Goal: Feedback & Contribution: Submit feedback/report problem

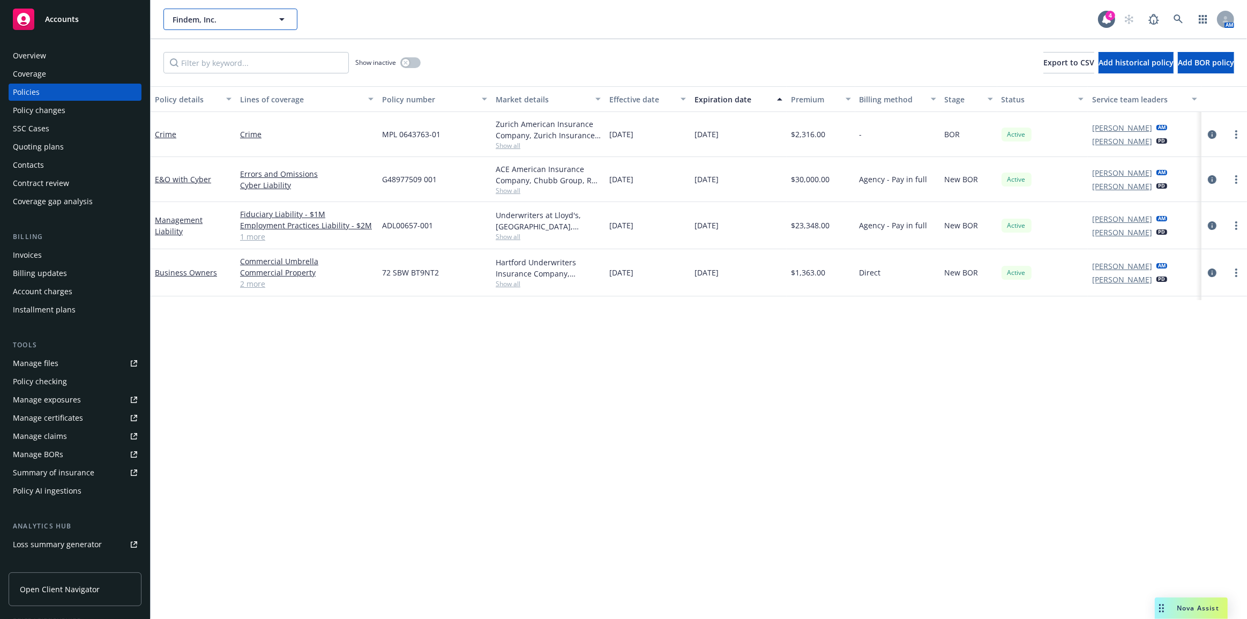
click at [289, 26] on button "Findem, Inc." at bounding box center [230, 19] width 134 height 21
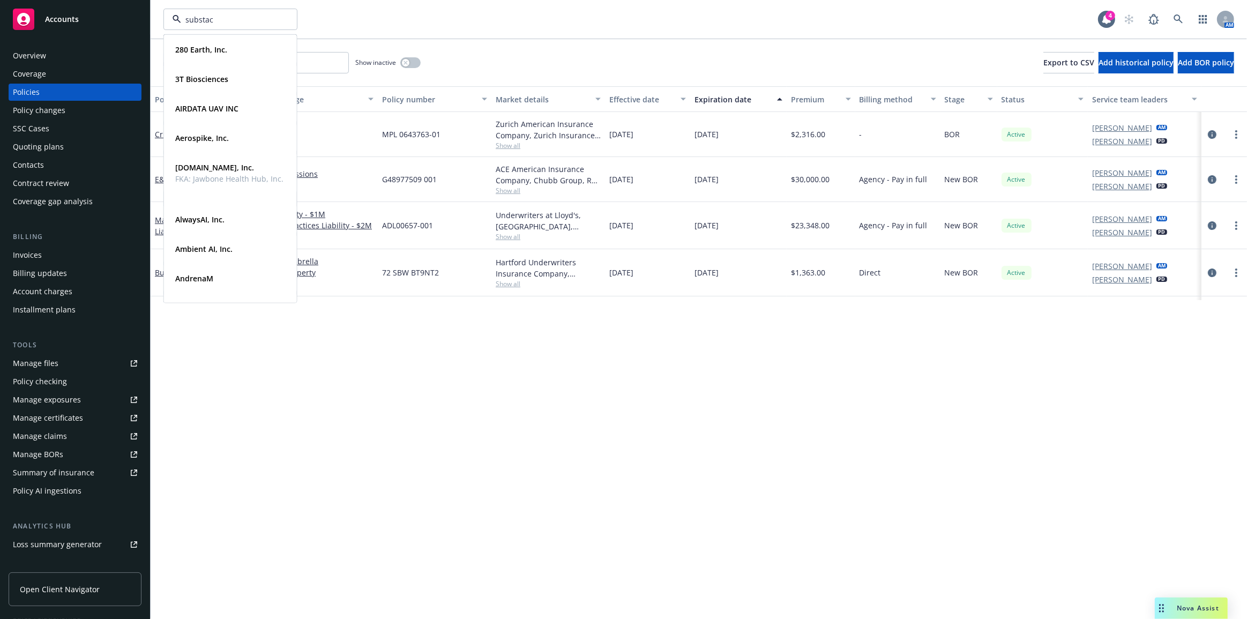
type input "substack"
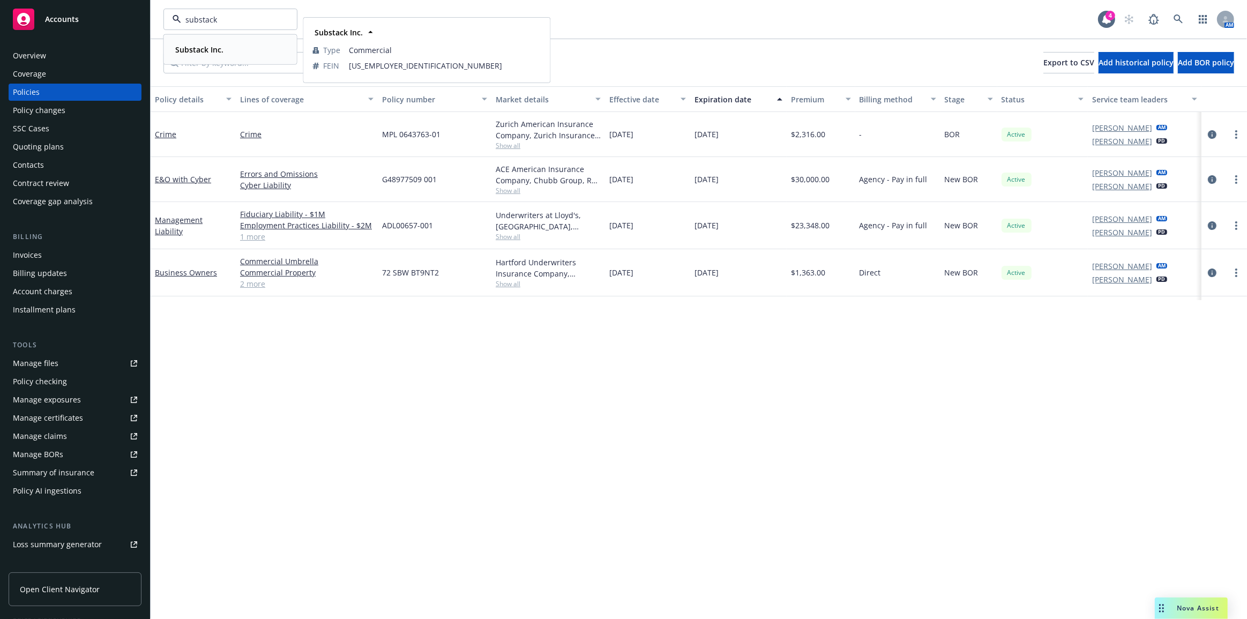
click at [245, 40] on div "Substack Inc. Type Commercial FEIN [US_EMPLOYER_IDENTIFICATION_NUMBER]" at bounding box center [230, 49] width 132 height 28
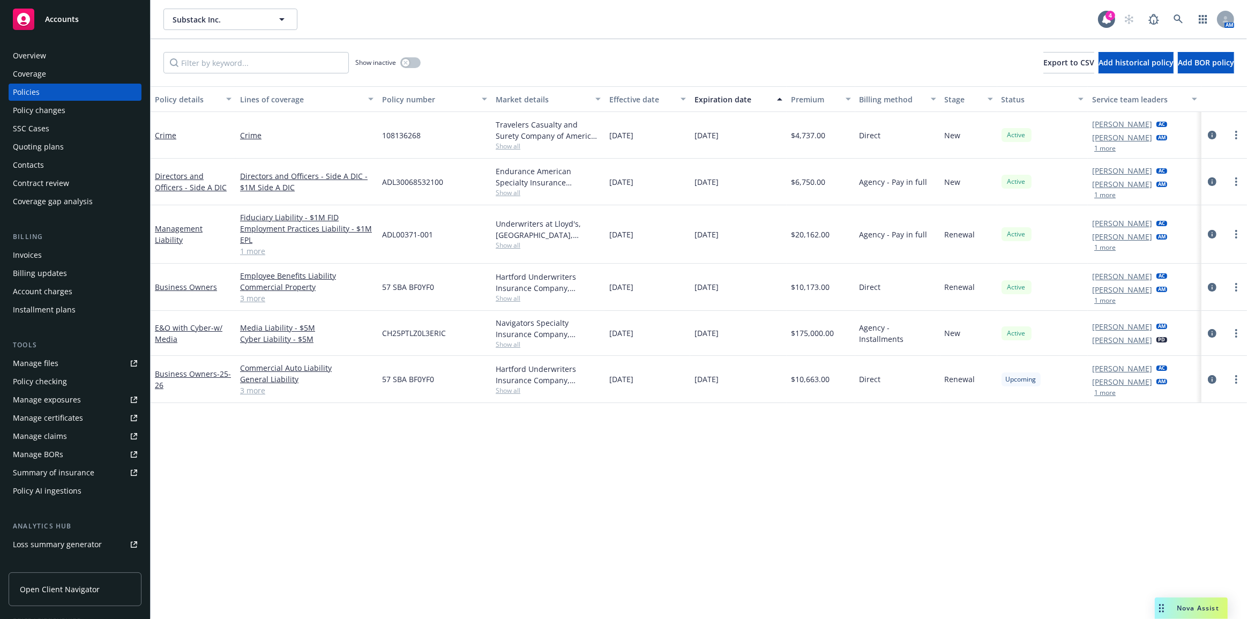
click at [131, 153] on link "Quoting plans" at bounding box center [75, 146] width 133 height 17
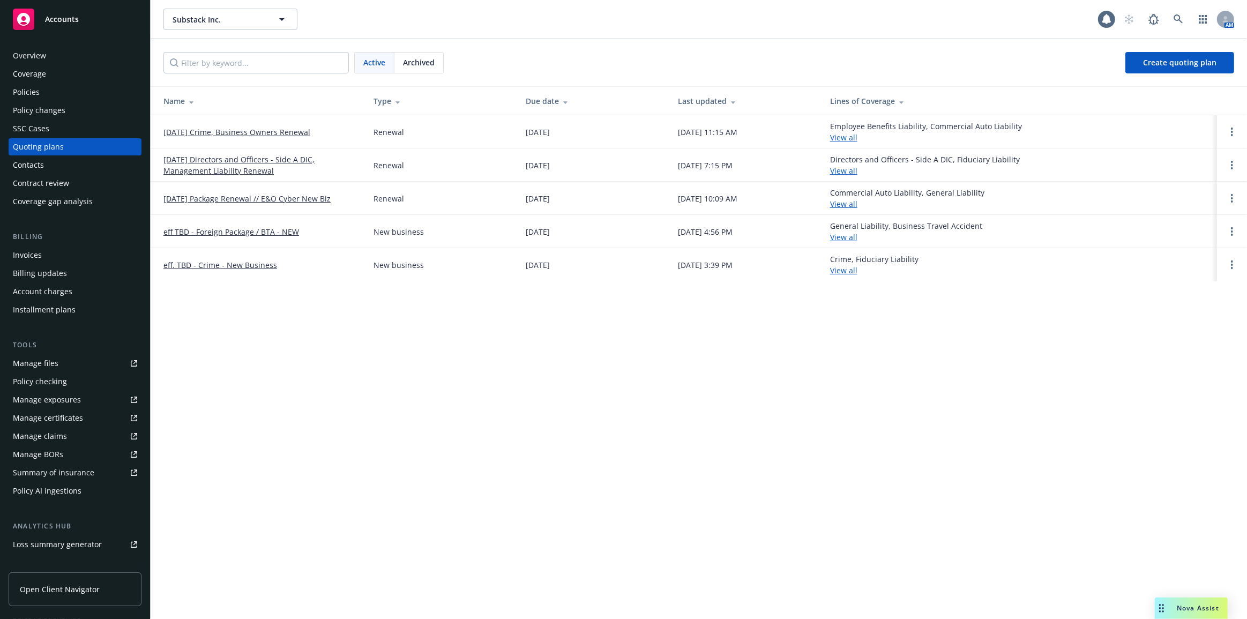
click at [219, 133] on link "[DATE] Crime, Business Owners Renewal" at bounding box center [236, 131] width 147 height 11
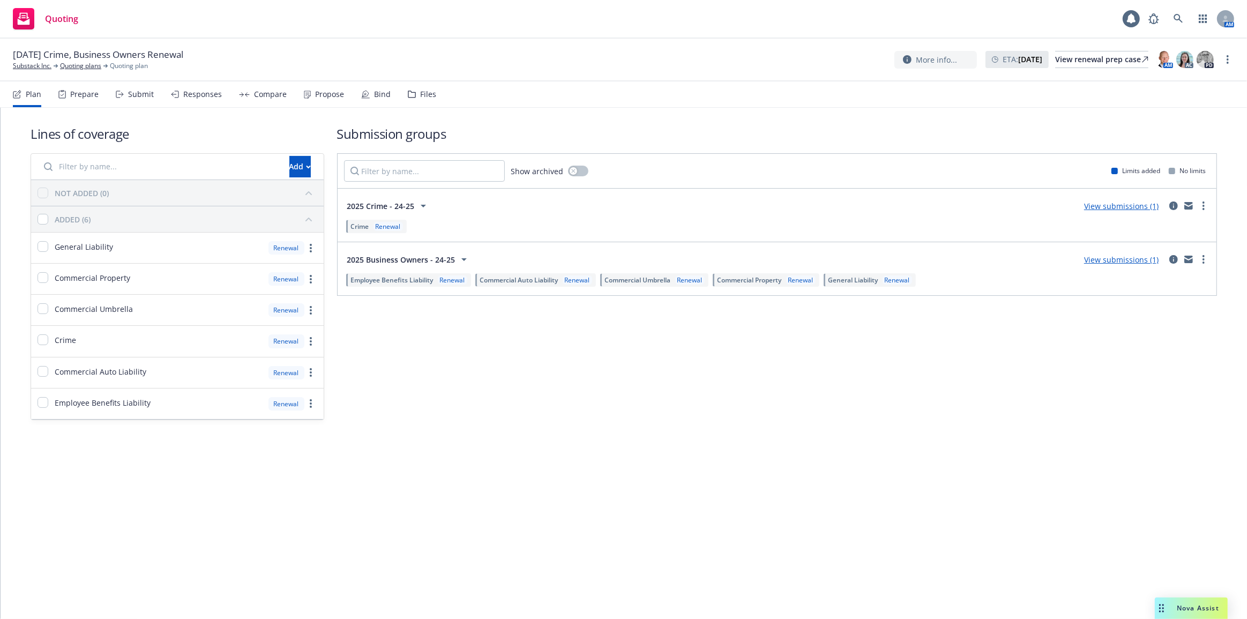
click at [377, 96] on div "Bind" at bounding box center [382, 94] width 17 height 9
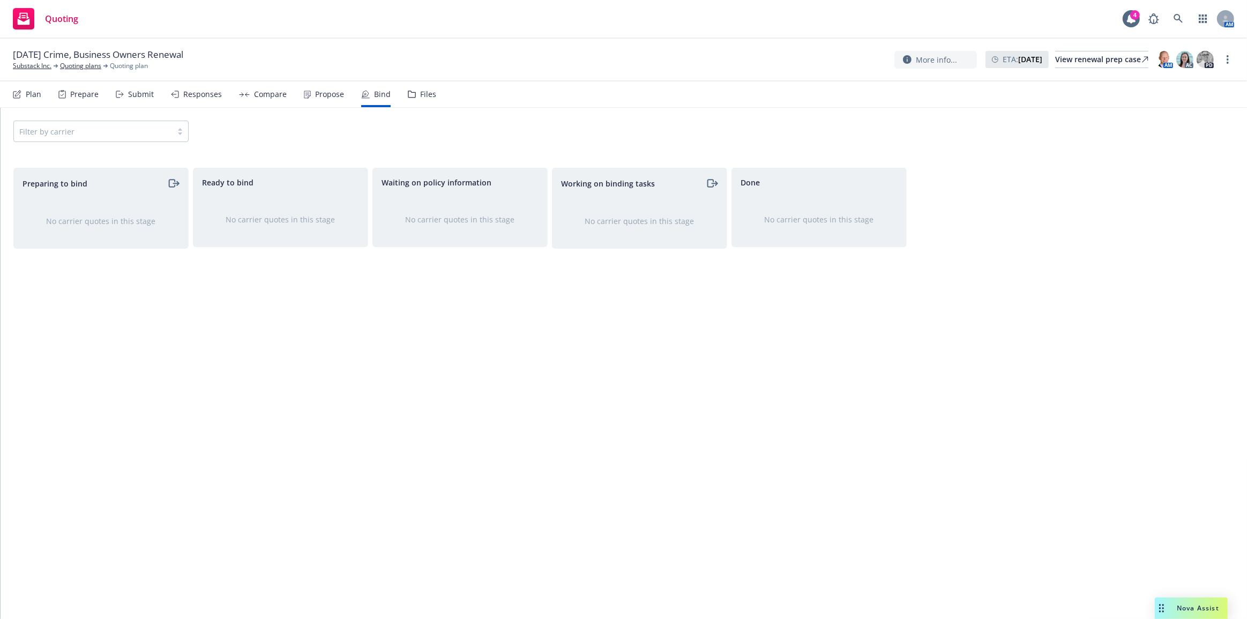
click at [327, 93] on div "Propose" at bounding box center [329, 94] width 29 height 9
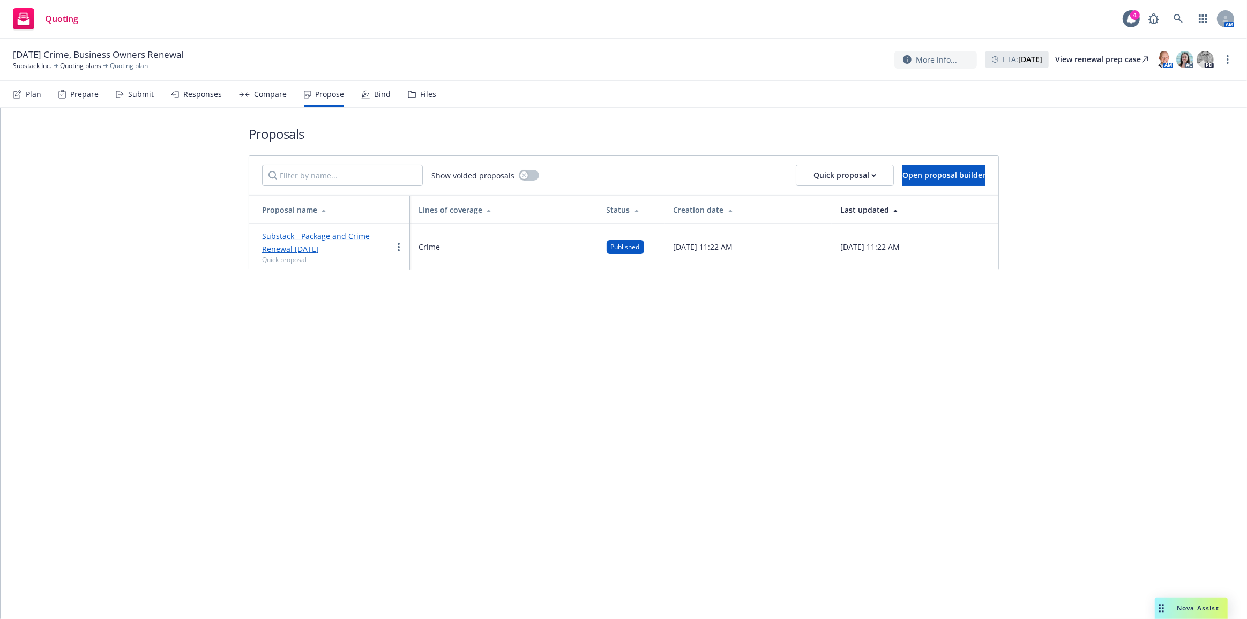
click at [353, 235] on link "Substack - Package and Crime Renewal [DATE]" at bounding box center [316, 242] width 108 height 23
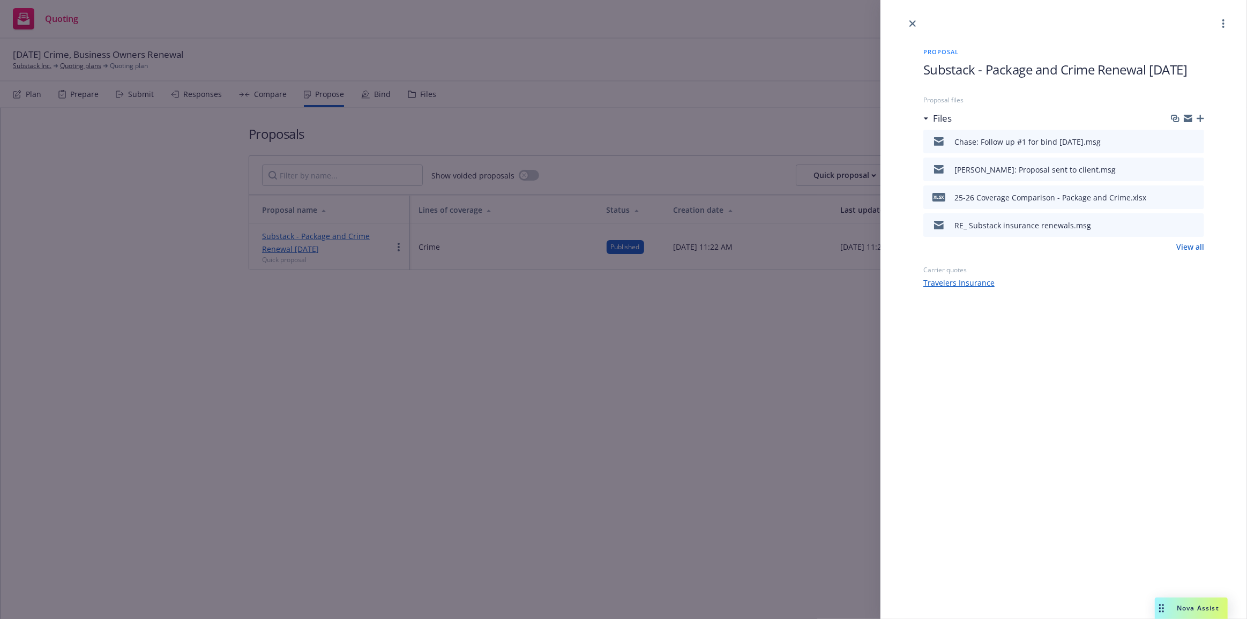
click at [534, 235] on div "Proposal Substack - Package and Crime Renewal [DATE] Proposal files Files Chase…" at bounding box center [623, 309] width 1247 height 619
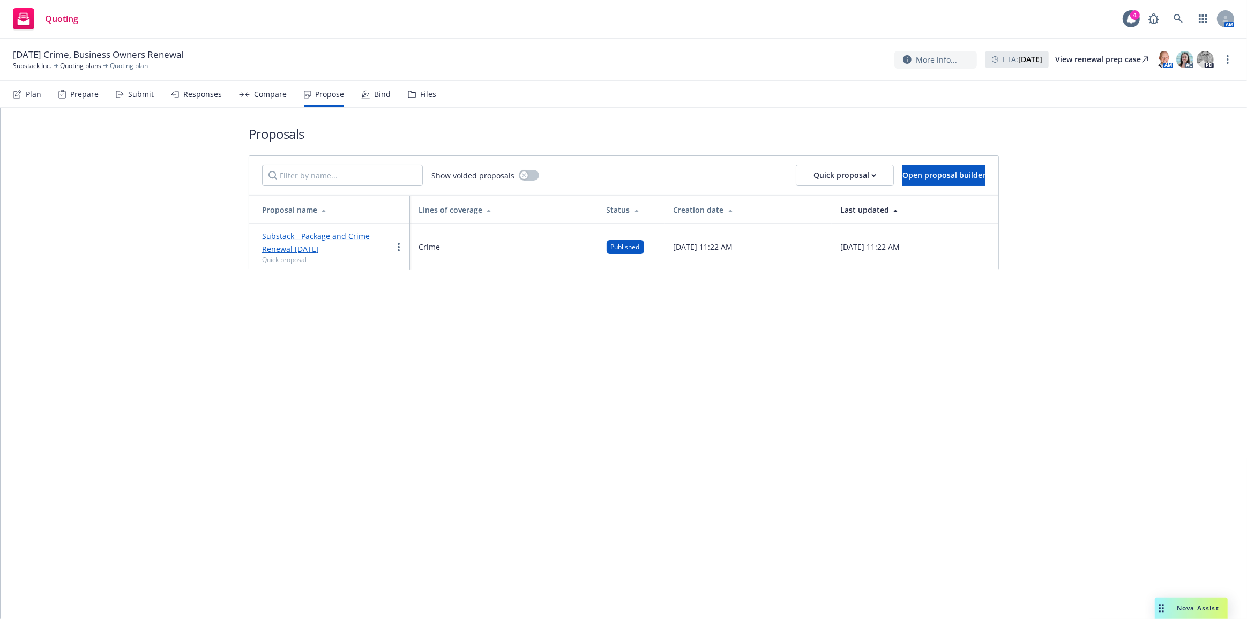
click at [407, 245] on td "Substack - Package and Crime Renewal [DATE] Quick proposal" at bounding box center [329, 247] width 161 height 46
click at [402, 247] on link "more" at bounding box center [398, 247] width 13 height 13
drag, startPoint x: 438, startPoint y: 313, endPoint x: 445, endPoint y: 310, distance: 7.2
click at [439, 313] on span "Log client response" at bounding box center [440, 315] width 95 height 10
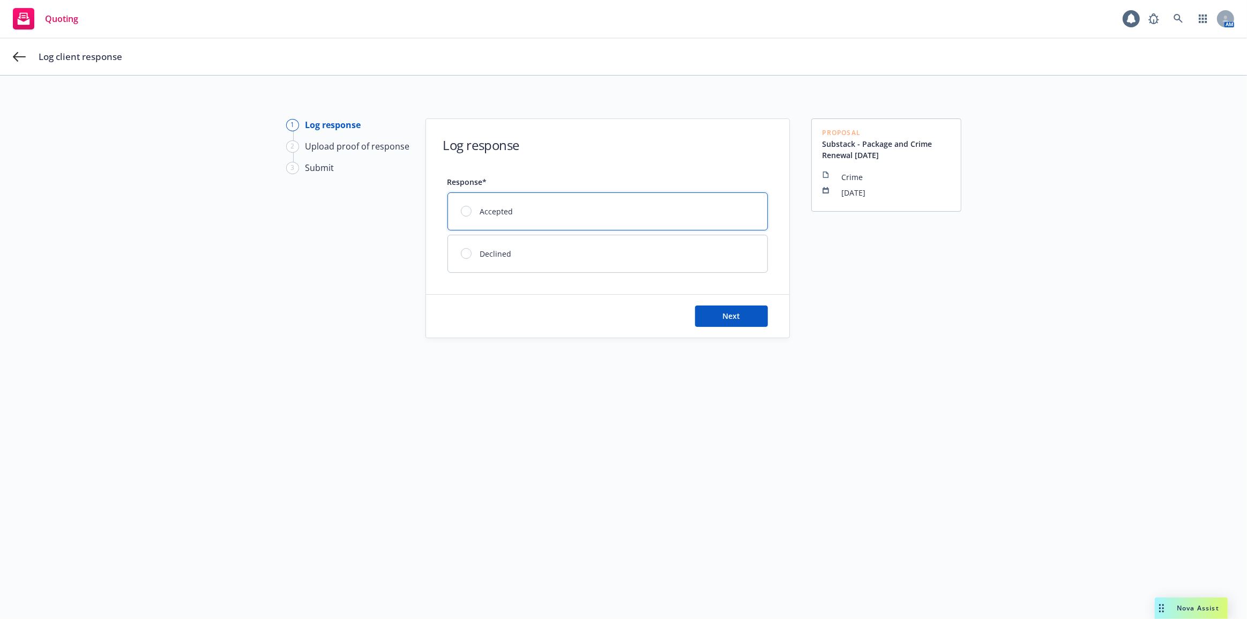
click at [719, 204] on div "Accepted" at bounding box center [607, 211] width 319 height 37
click at [749, 309] on button "Next" at bounding box center [731, 315] width 73 height 21
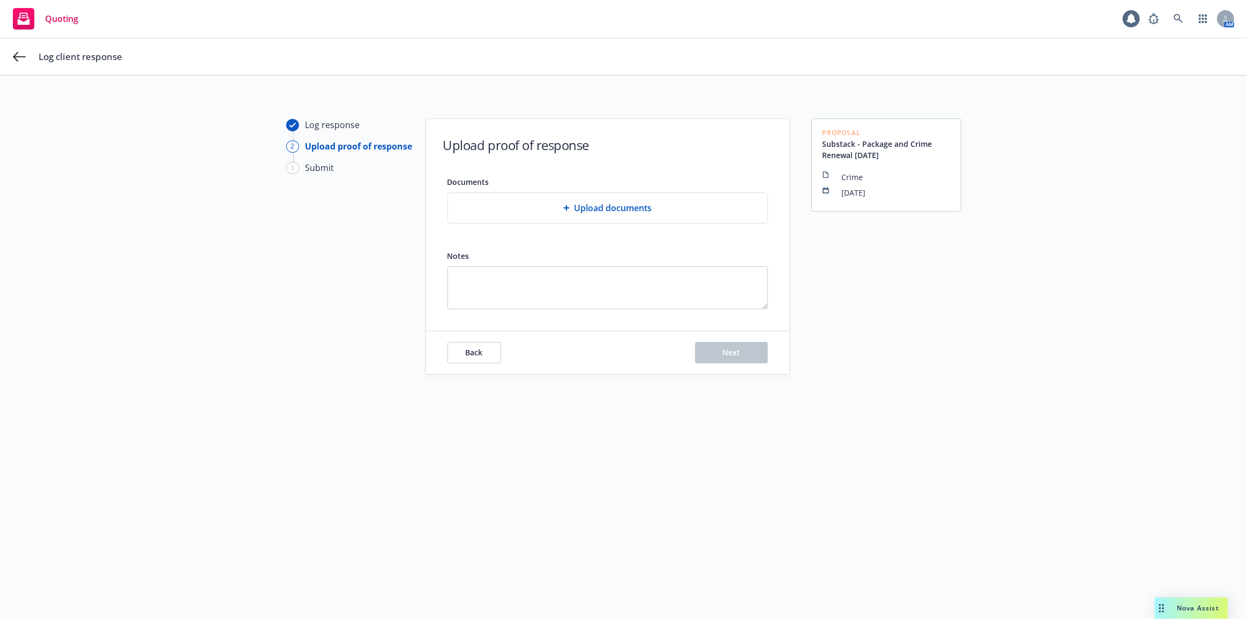
click at [1120, 257] on div "Log response 2 Upload proof of response 3 Submit Upload proof of response Docum…" at bounding box center [623, 353] width 1221 height 470
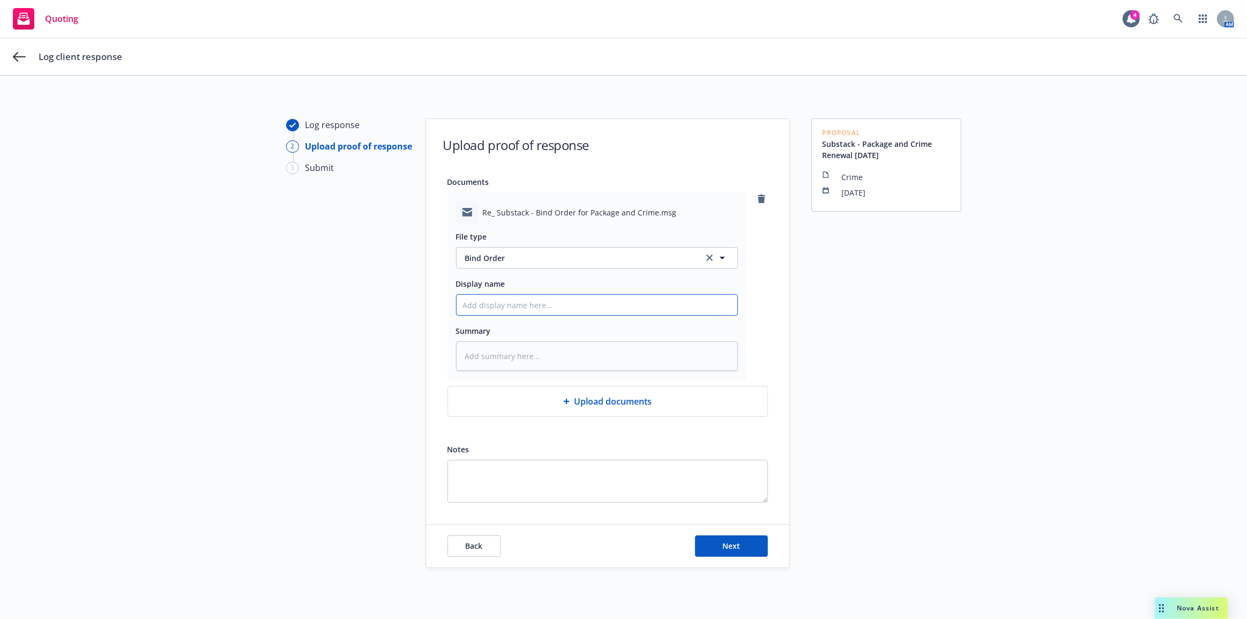
drag, startPoint x: 631, startPoint y: 301, endPoint x: 654, endPoint y: 263, distance: 43.7
click at [631, 300] on input "Display name" at bounding box center [596, 305] width 281 height 20
type textarea "x"
type input "C"
type textarea "x"
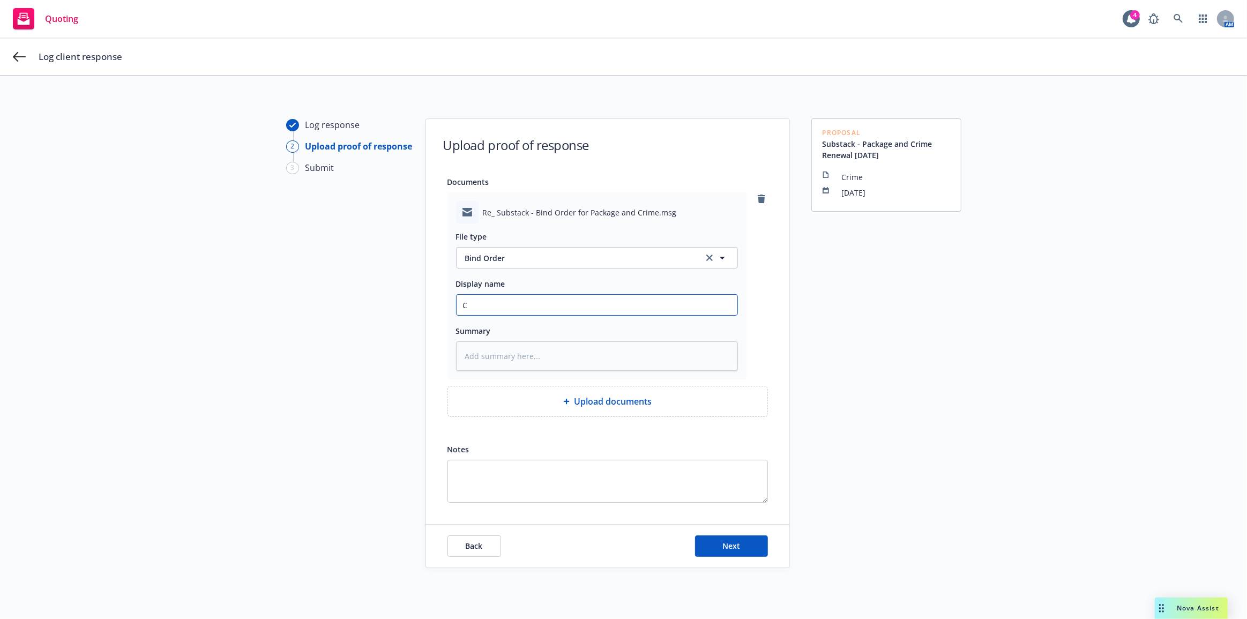
type input "Cl"
type textarea "x"
type input "Cli"
type textarea "x"
type input "Clie"
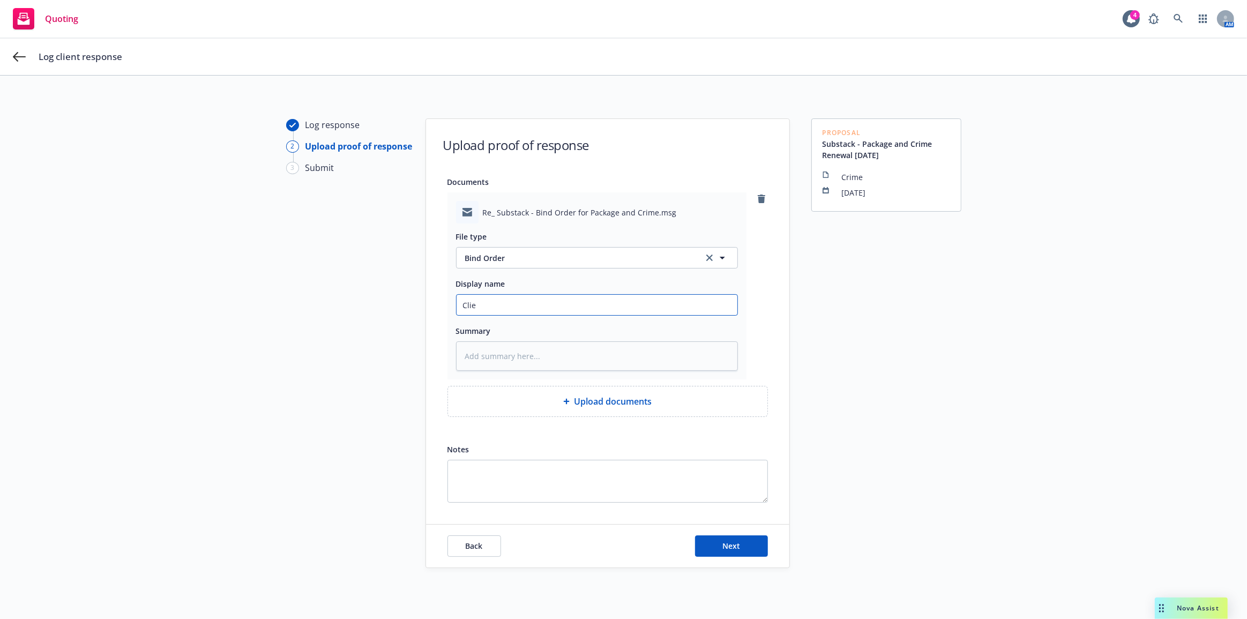
type textarea "x"
type input "Clien"
type textarea "x"
type input "Client"
type textarea "x"
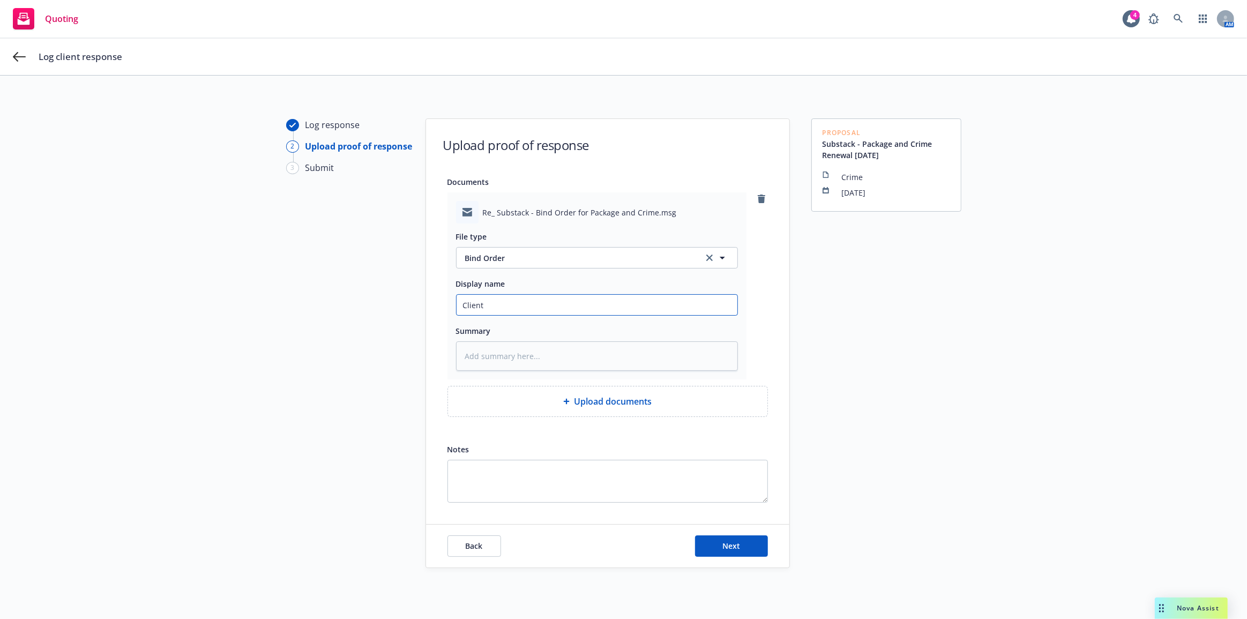
type input "Client:"
type textarea "x"
type input "Client: B"
type textarea "x"
type input "Client: Bi"
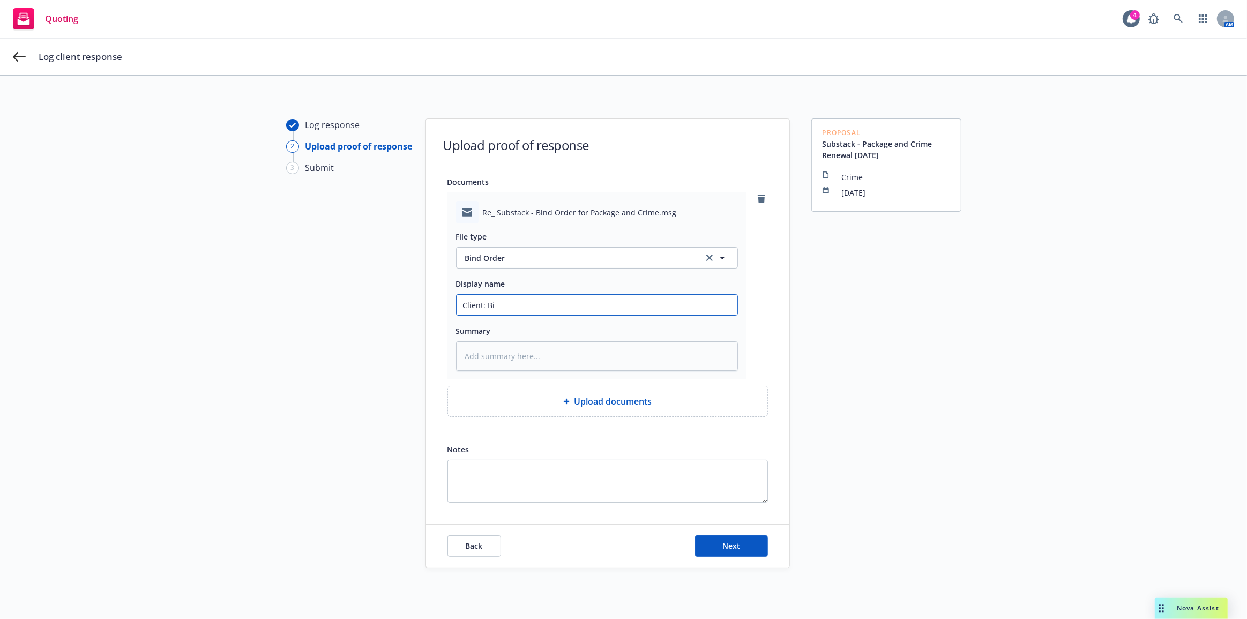
type textarea "x"
type input "Client: Bin"
type textarea "x"
type input "Client: Bind"
type textarea "x"
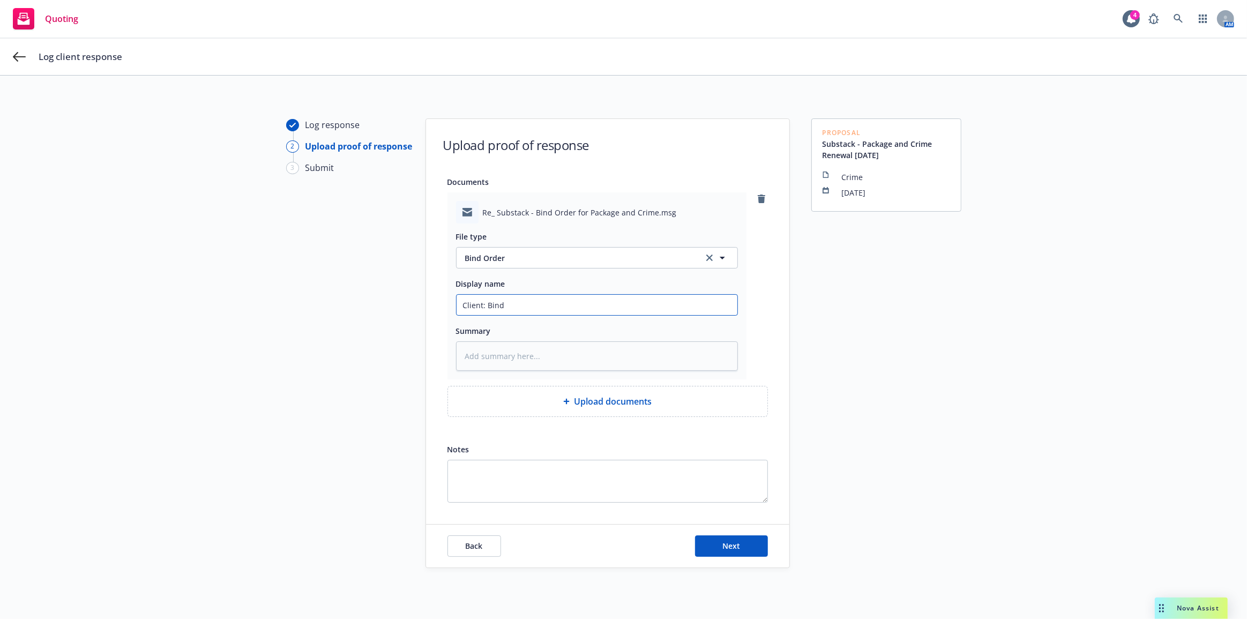
type input "Client: Bind"
type textarea "x"
type input "Client: Bind c"
type textarea "x"
type input "Client: Bind co"
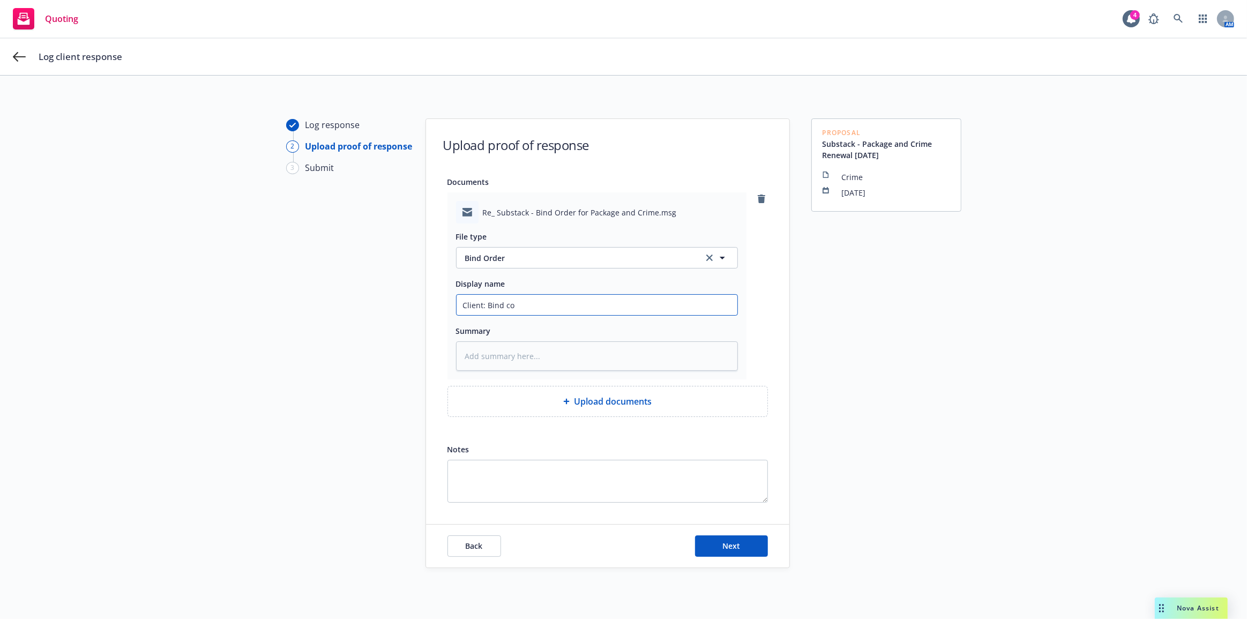
type textarea "x"
type input "Client: Bind cov"
type textarea "x"
type input "Client: [GEOGRAPHIC_DATA]"
type textarea "x"
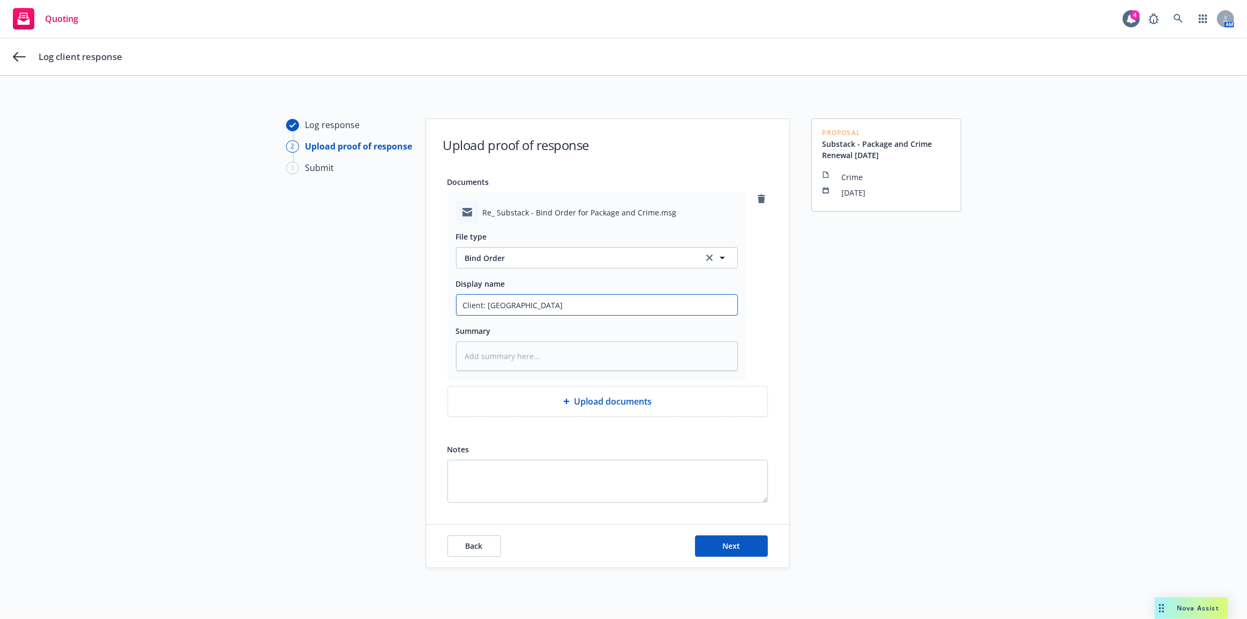
type input "Client: Bind cover"
type textarea "x"
type input "Client: Bind covera"
type textarea "x"
type input "Client: Bind coverag"
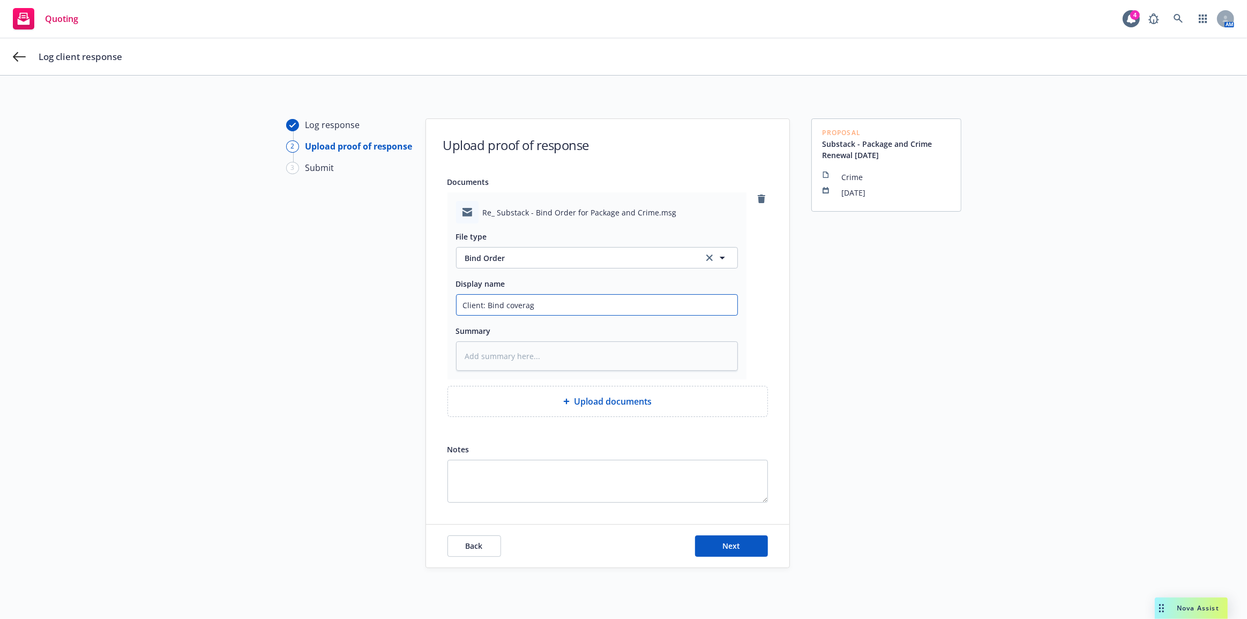
type textarea "x"
type input "Client: Bind coverage"
click at [755, 543] on button "Next" at bounding box center [731, 545] width 73 height 21
type textarea "x"
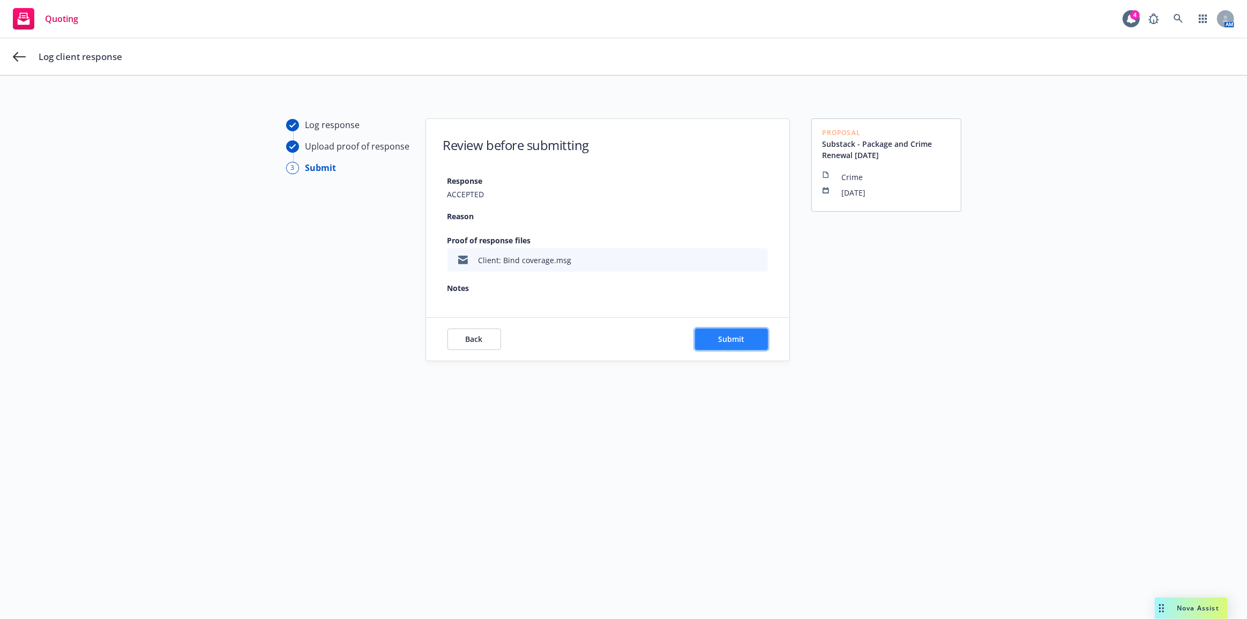
click at [738, 345] on button "Submit" at bounding box center [731, 338] width 73 height 21
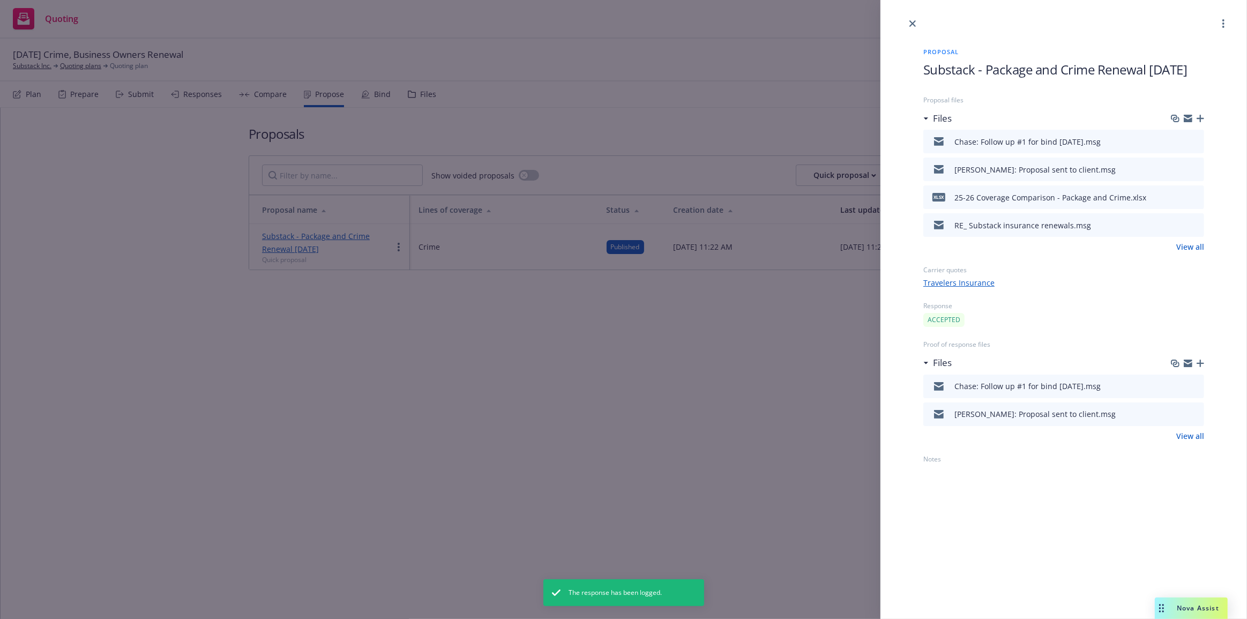
click at [834, 394] on div "Proposal Substack - Package and Crime Renewal [DATE] Proposal files Files Chase…" at bounding box center [623, 309] width 1247 height 619
